Goal: Check status

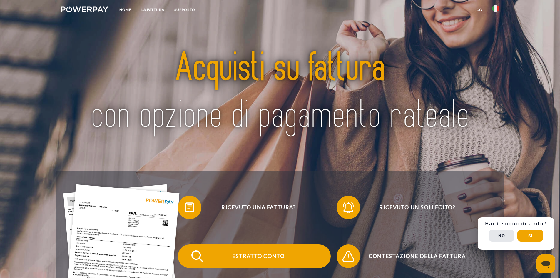
click at [259, 259] on span "Estratto conto" at bounding box center [258, 256] width 144 height 24
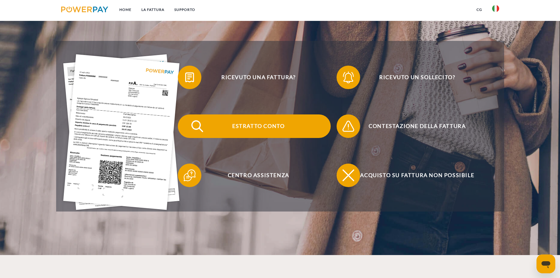
scroll to position [118, 0]
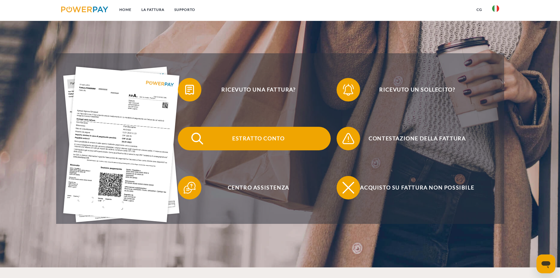
click at [259, 140] on span "Estratto conto" at bounding box center [258, 139] width 144 height 24
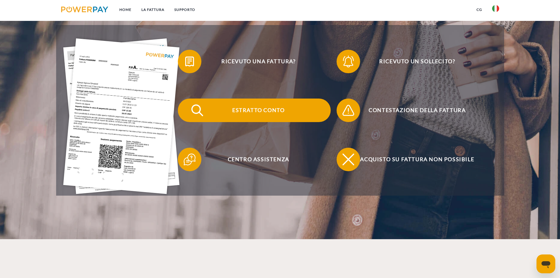
scroll to position [147, 0]
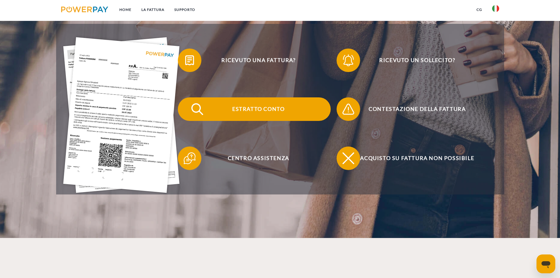
click at [252, 111] on span "Estratto conto" at bounding box center [258, 109] width 144 height 24
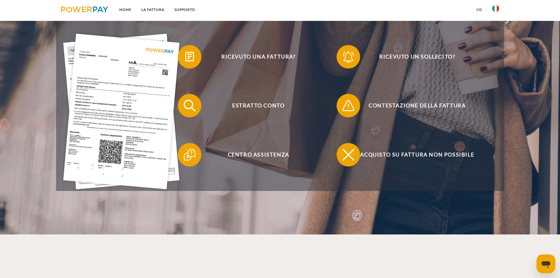
scroll to position [147, 0]
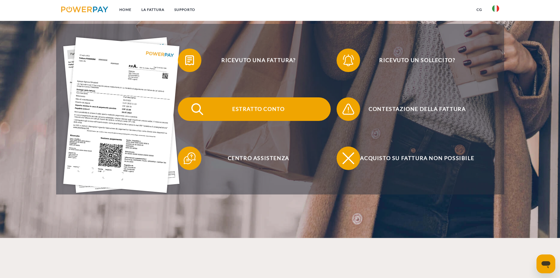
click at [272, 112] on span "Estratto conto" at bounding box center [258, 109] width 144 height 24
